Goal: Transaction & Acquisition: Purchase product/service

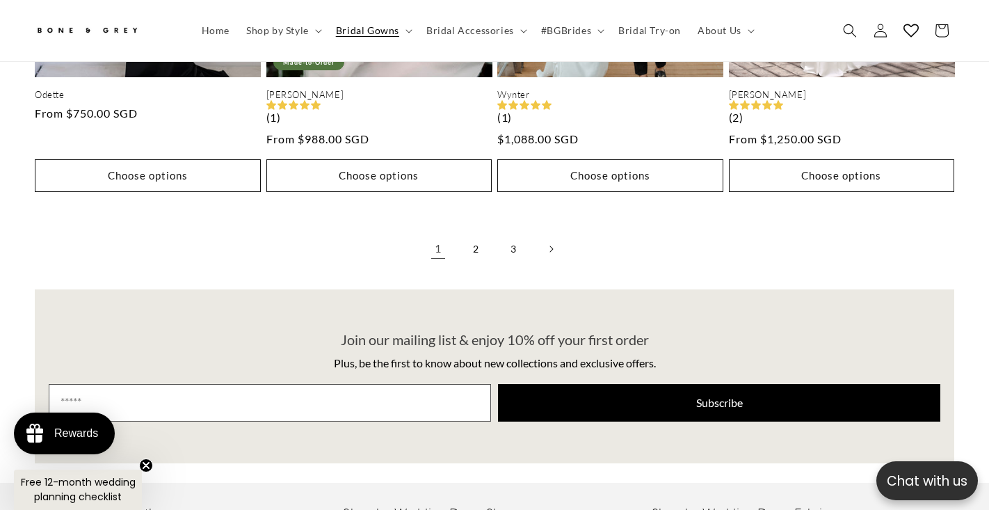
scroll to position [0, 666]
click at [472, 234] on link "2" at bounding box center [476, 249] width 31 height 31
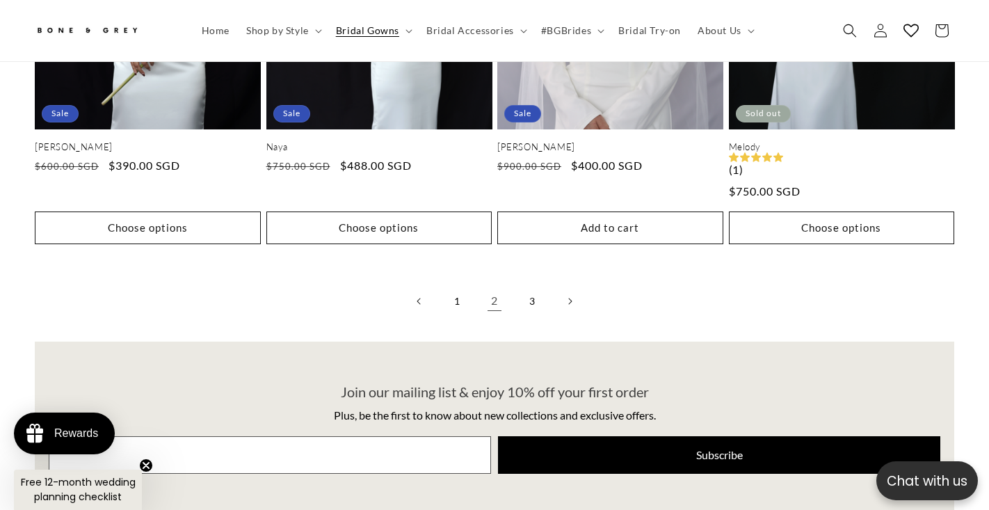
scroll to position [3450, 0]
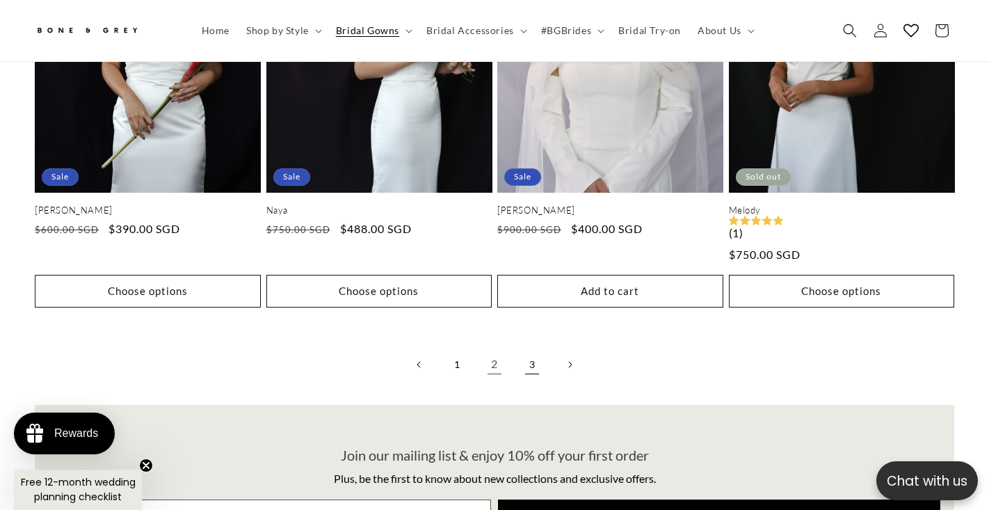
click at [530, 349] on link "3" at bounding box center [532, 364] width 31 height 31
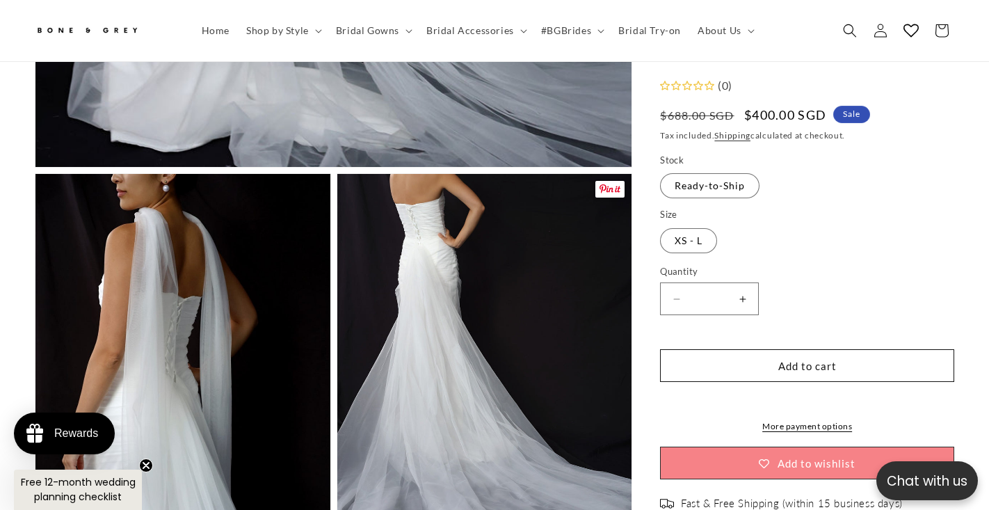
scroll to position [0, 333]
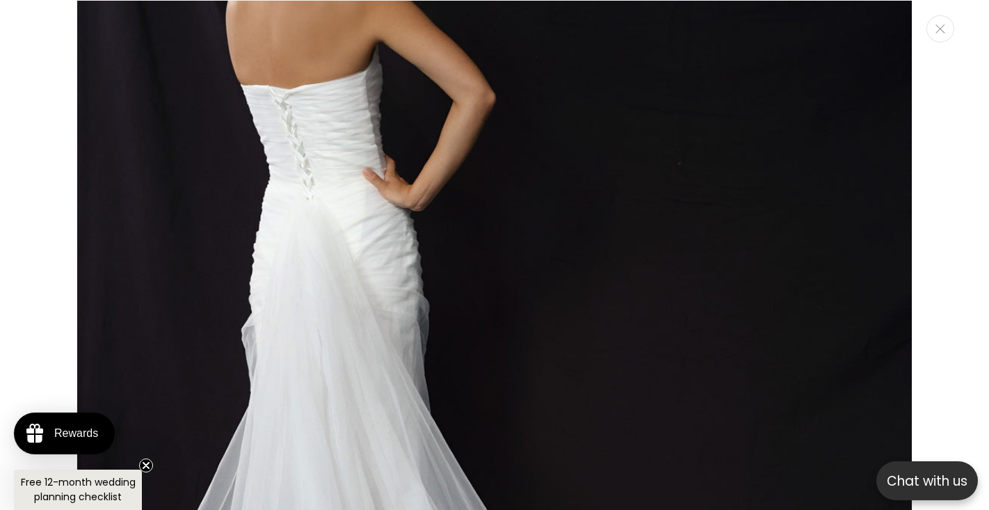
scroll to position [0, 666]
click at [346, 312] on img "Media gallery" at bounding box center [495, 515] width 836 height 1031
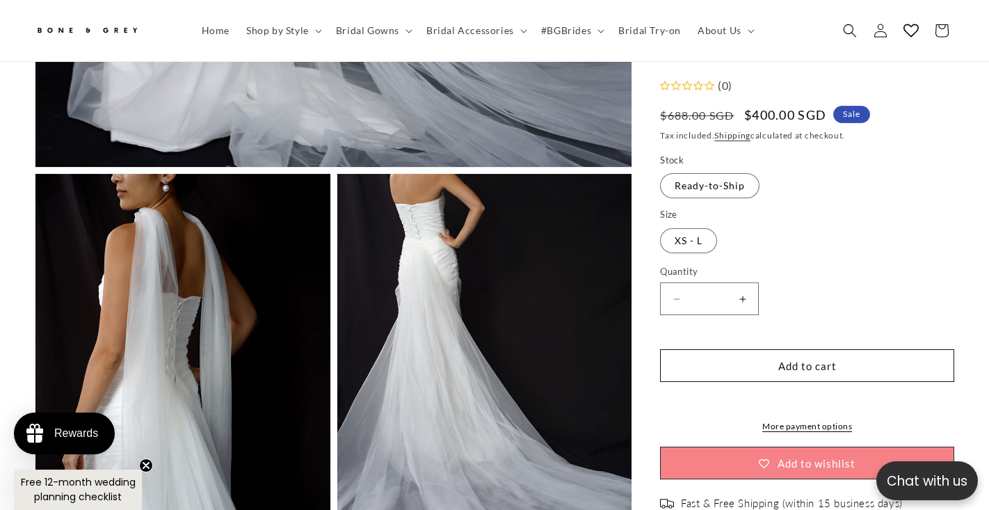
scroll to position [1138, 0]
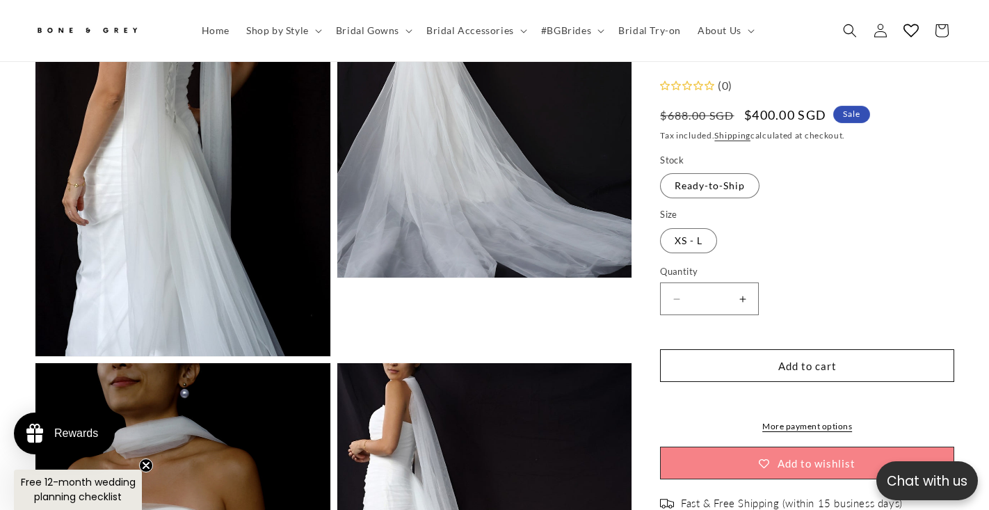
click at [346, 312] on li "Open media 3 in modal" at bounding box center [485, 135] width 296 height 443
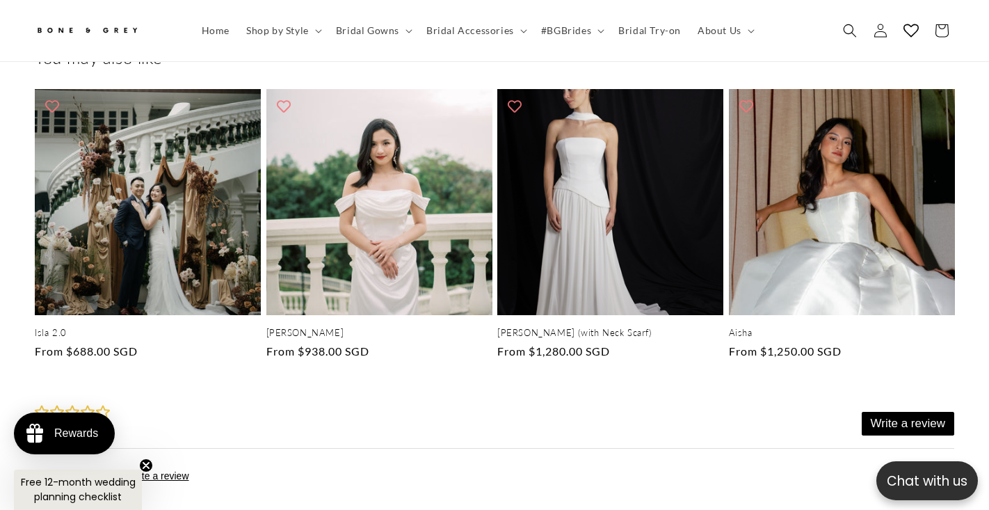
scroll to position [2830, 0]
